Goal: Navigation & Orientation: Find specific page/section

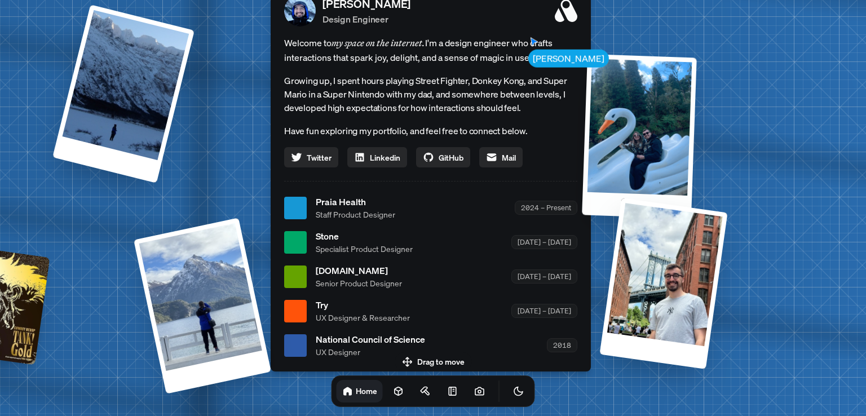
drag, startPoint x: 757, startPoint y: 74, endPoint x: 624, endPoint y: 148, distance: 152.7
click at [625, 147] on div at bounding box center [639, 136] width 115 height 165
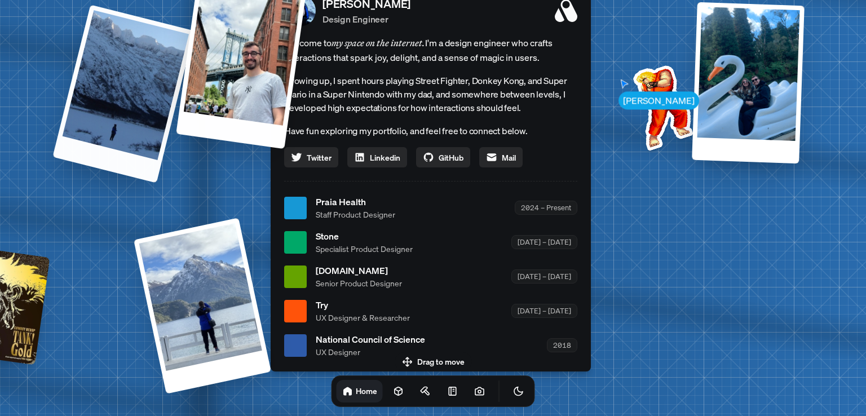
drag, startPoint x: 558, startPoint y: 253, endPoint x: 87, endPoint y: 126, distance: 488.2
click at [87, 126] on div "[PERSON_NAME] [PERSON_NAME] Design Engineer Welcome to my space on the internet…" at bounding box center [432, 208] width 1687 height 1478
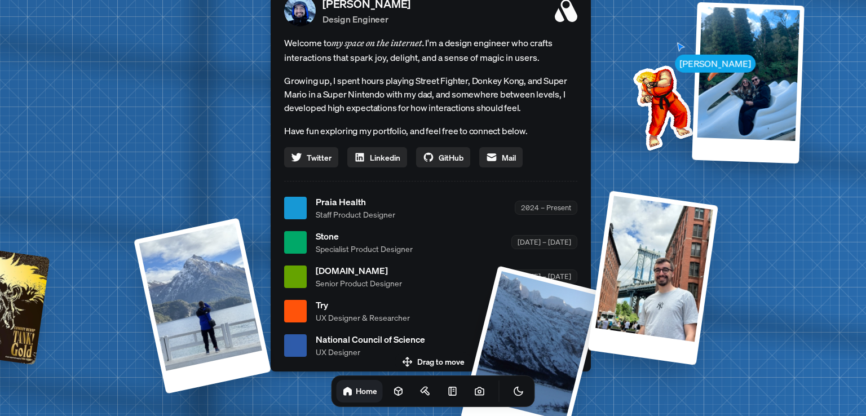
drag, startPoint x: 113, startPoint y: 129, endPoint x: 274, endPoint y: 312, distance: 243.4
click at [813, 284] on div "[PERSON_NAME] [PERSON_NAME] Design Engineer Welcome to my space on the internet…" at bounding box center [432, 208] width 1687 height 1478
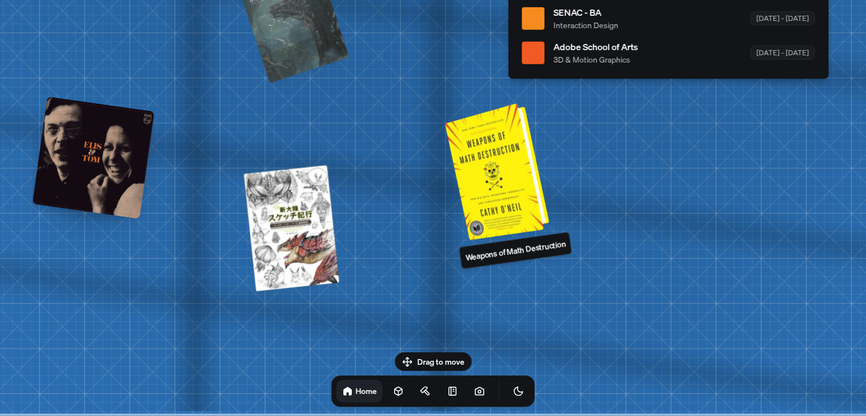
drag, startPoint x: 246, startPoint y: 184, endPoint x: 505, endPoint y: 212, distance: 260.9
click at [486, 179] on div at bounding box center [498, 170] width 95 height 131
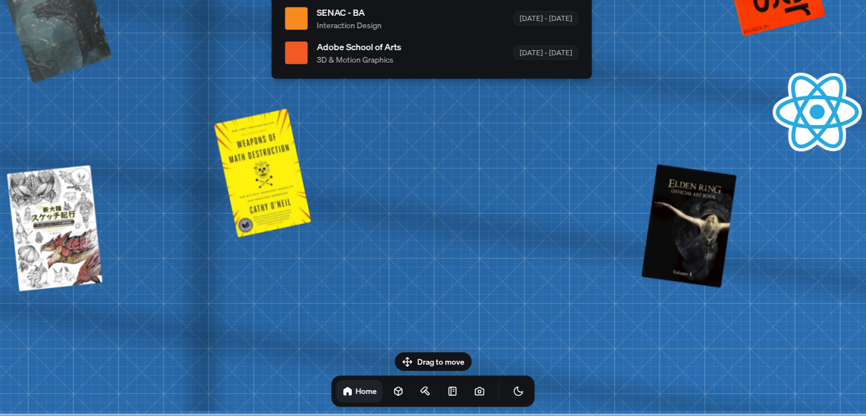
drag, startPoint x: 601, startPoint y: 255, endPoint x: 358, endPoint y: 93, distance: 292.8
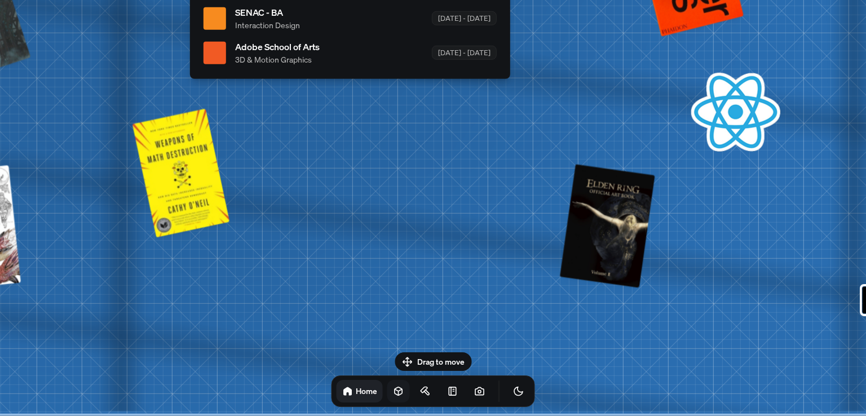
click at [393, 393] on icon at bounding box center [398, 391] width 11 height 11
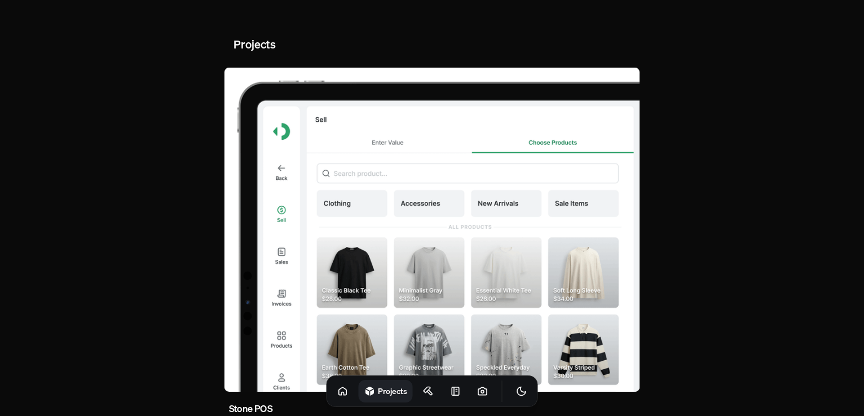
click at [378, 391] on h1 "Projects" at bounding box center [392, 391] width 29 height 11
click at [364, 389] on icon at bounding box center [369, 391] width 11 height 11
click at [339, 389] on icon at bounding box center [342, 390] width 7 height 7
